Goal: Check status: Check status

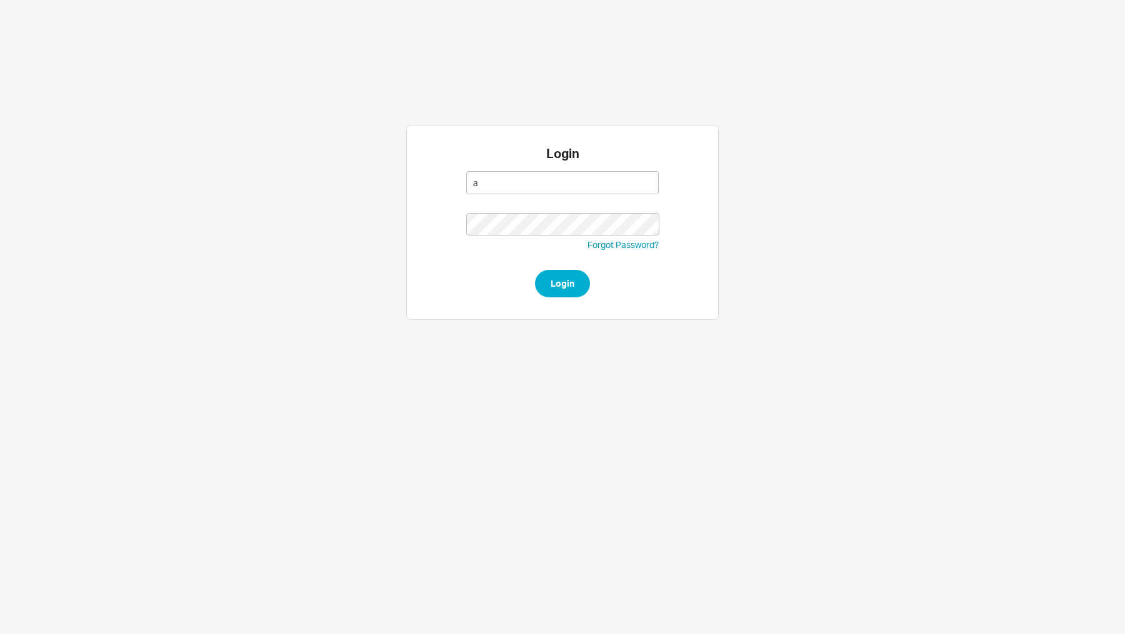
type input "[EMAIL_ADDRESS][DOMAIN_NAME]"
click at [535, 270] on button "Login" at bounding box center [562, 283] width 55 height 27
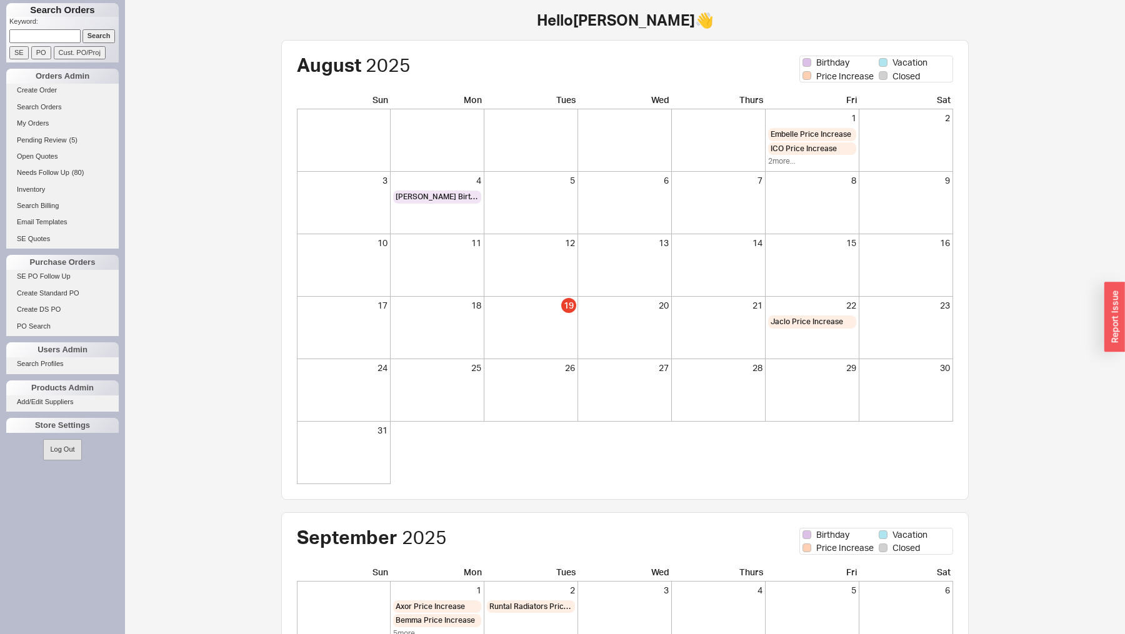
click at [45, 31] on input at bounding box center [44, 35] width 71 height 13
type input "ralbag"
click at [111, 33] on input "Search" at bounding box center [98, 35] width 33 height 13
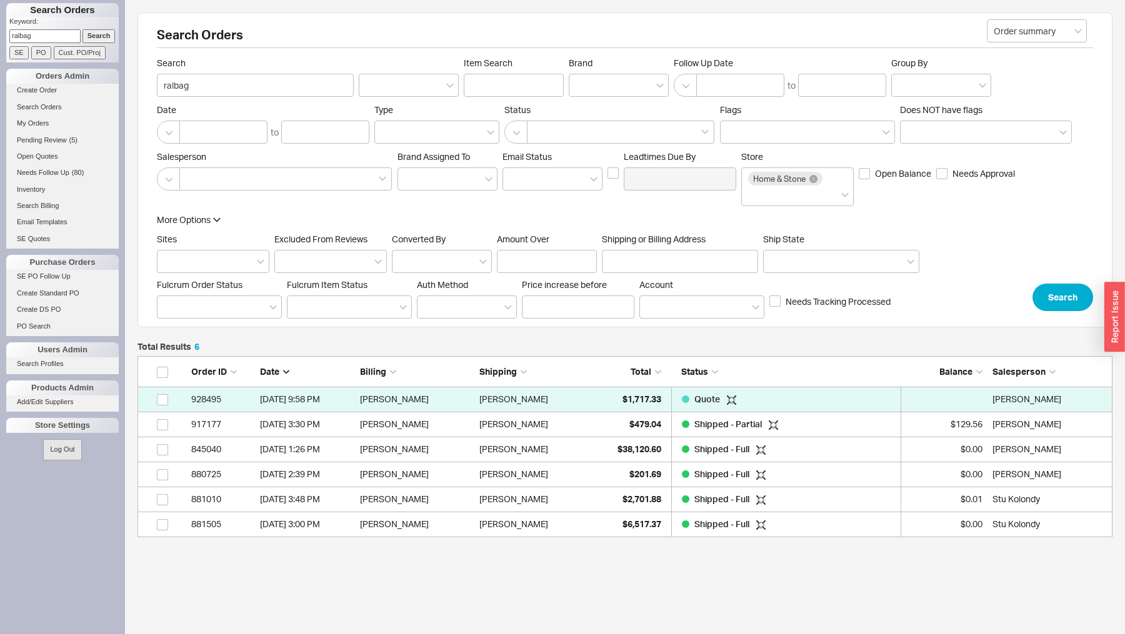
scroll to position [181, 975]
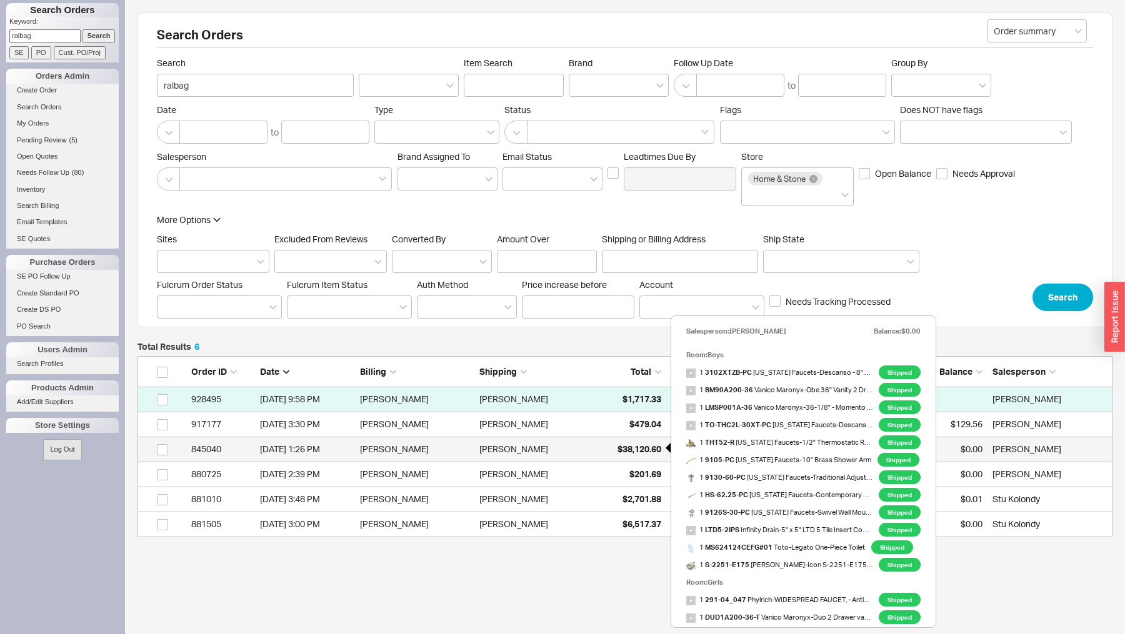
click at [631, 447] on span "$38,120.60" at bounding box center [639, 449] width 44 height 11
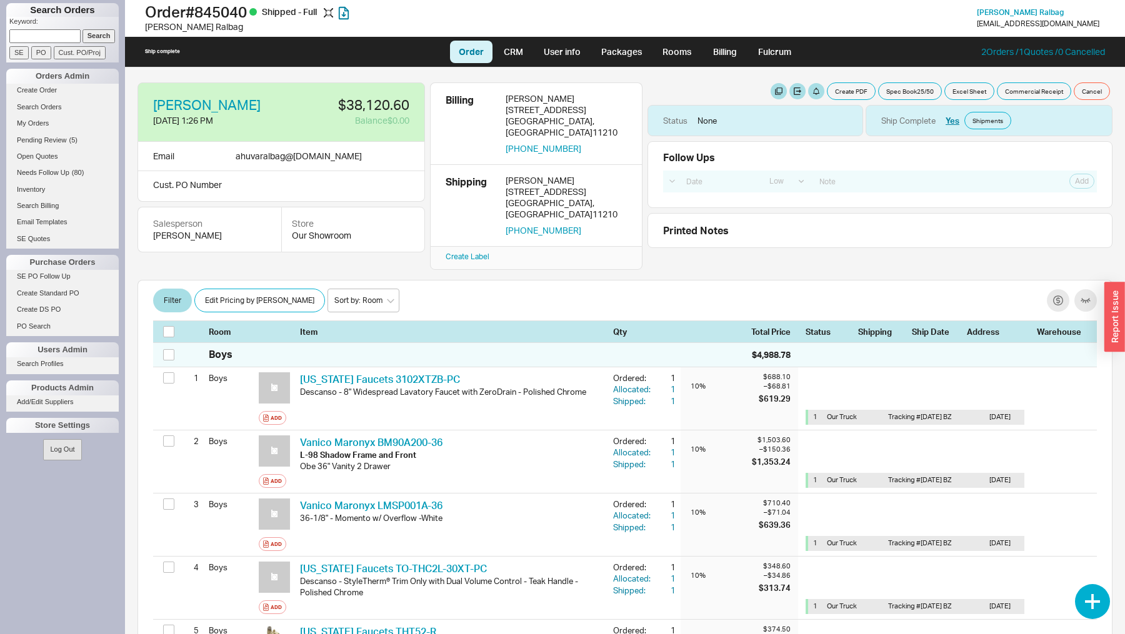
select select "LOW"
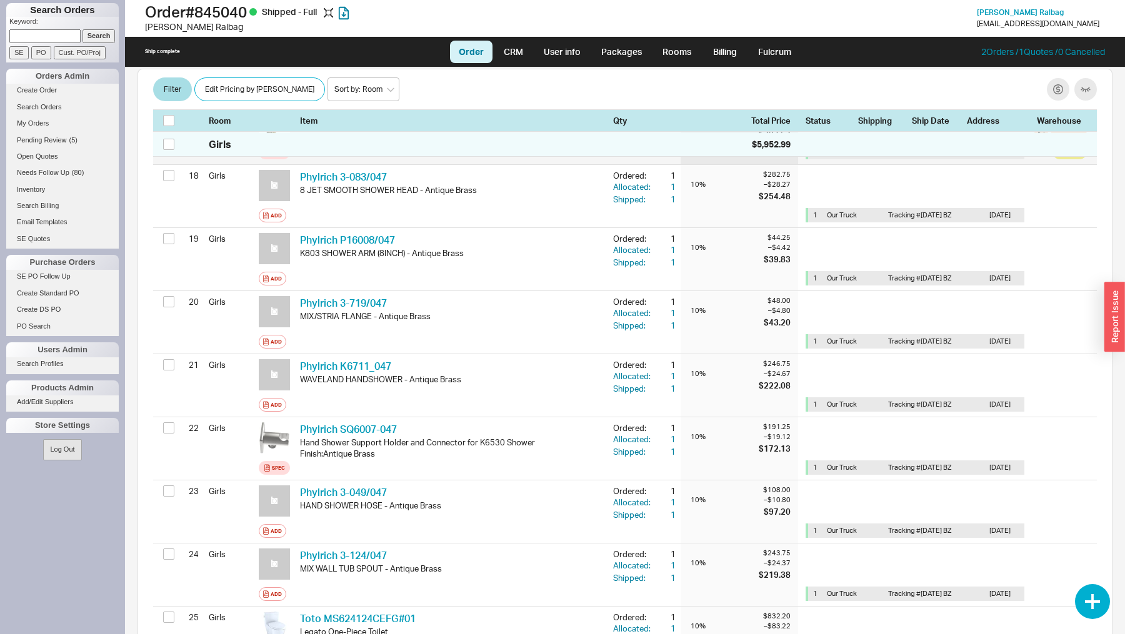
scroll to position [1299, 0]
